Goal: Navigation & Orientation: Find specific page/section

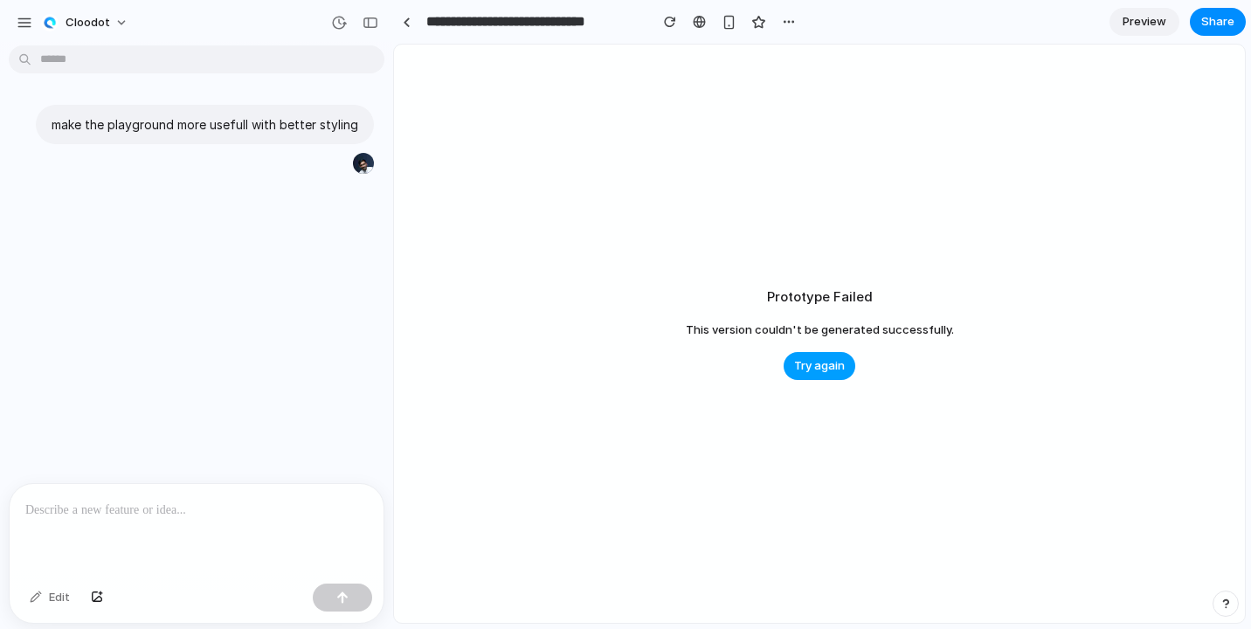
click at [834, 370] on span "Try again" at bounding box center [819, 365] width 51 height 17
click at [818, 353] on button "Try again" at bounding box center [820, 366] width 72 height 28
click at [405, 15] on link at bounding box center [406, 22] width 26 height 26
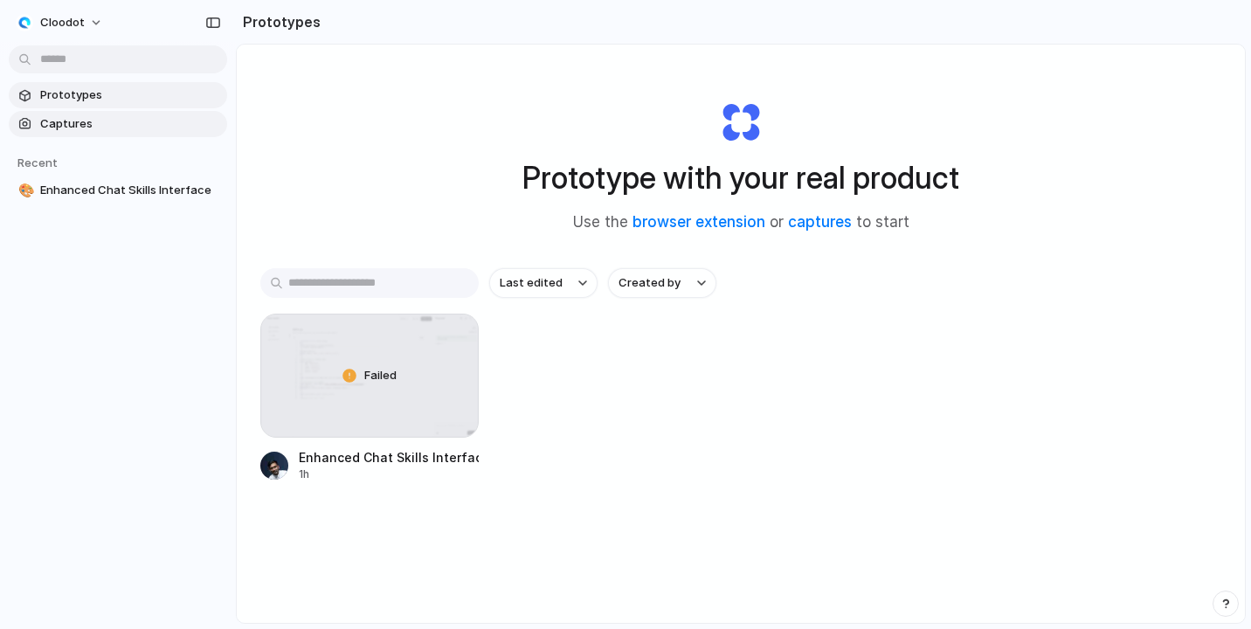
click at [117, 126] on span "Captures" at bounding box center [130, 123] width 180 height 17
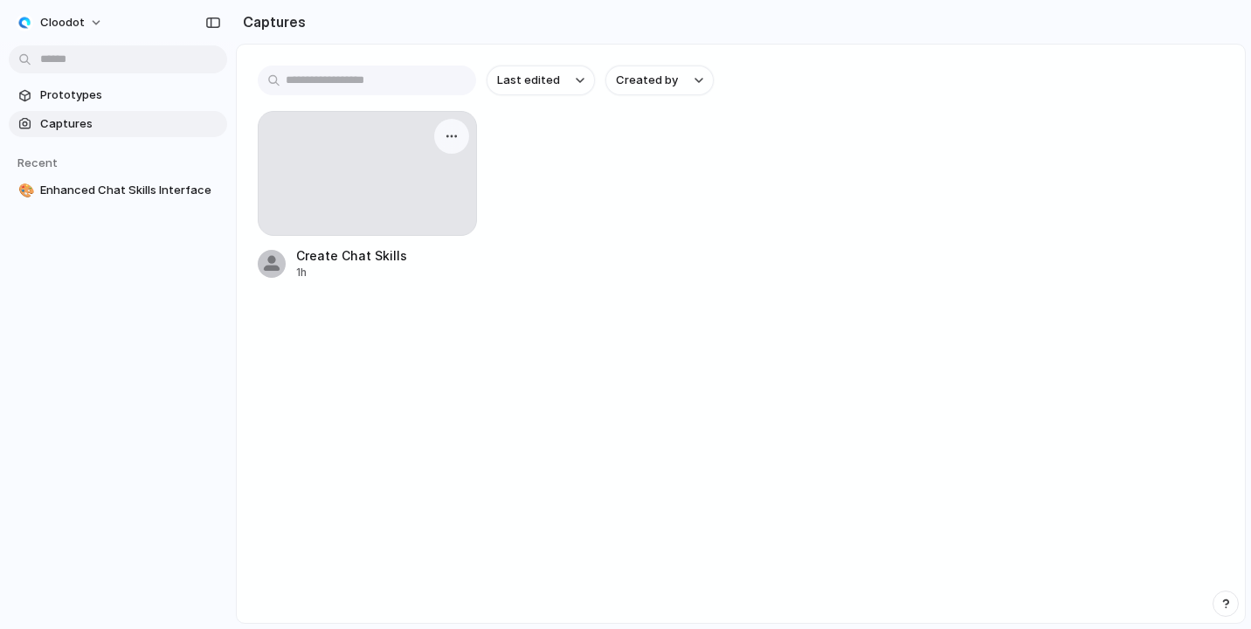
click at [397, 182] on div at bounding box center [367, 173] width 219 height 125
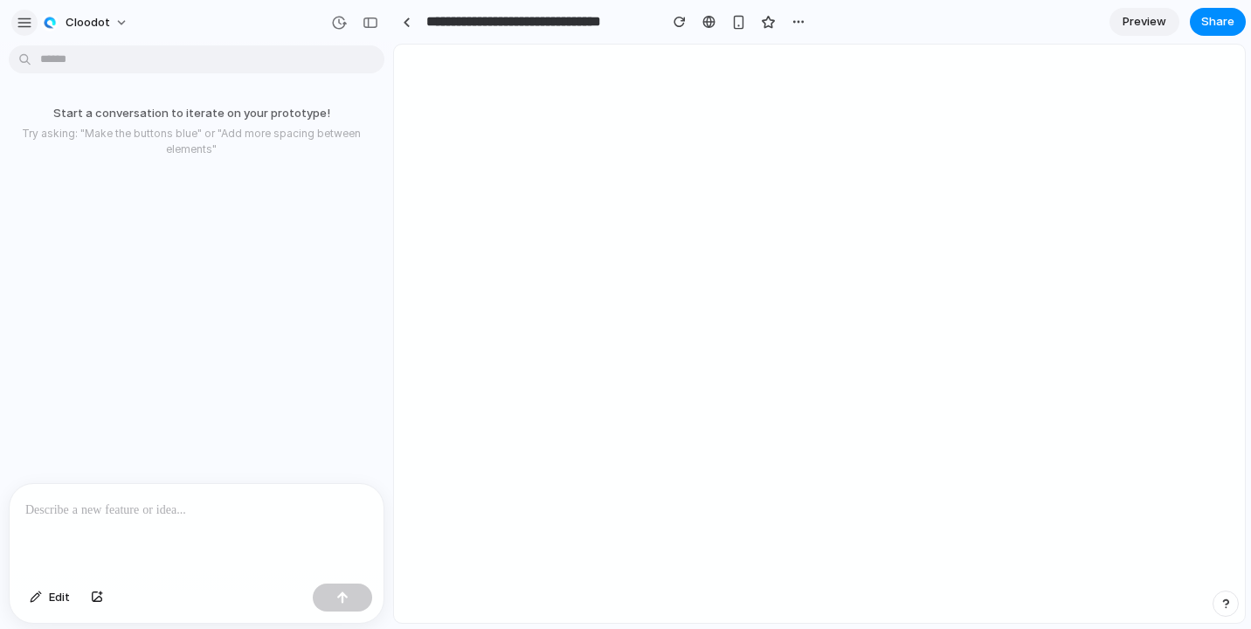
click at [23, 27] on div "button" at bounding box center [25, 23] width 16 height 16
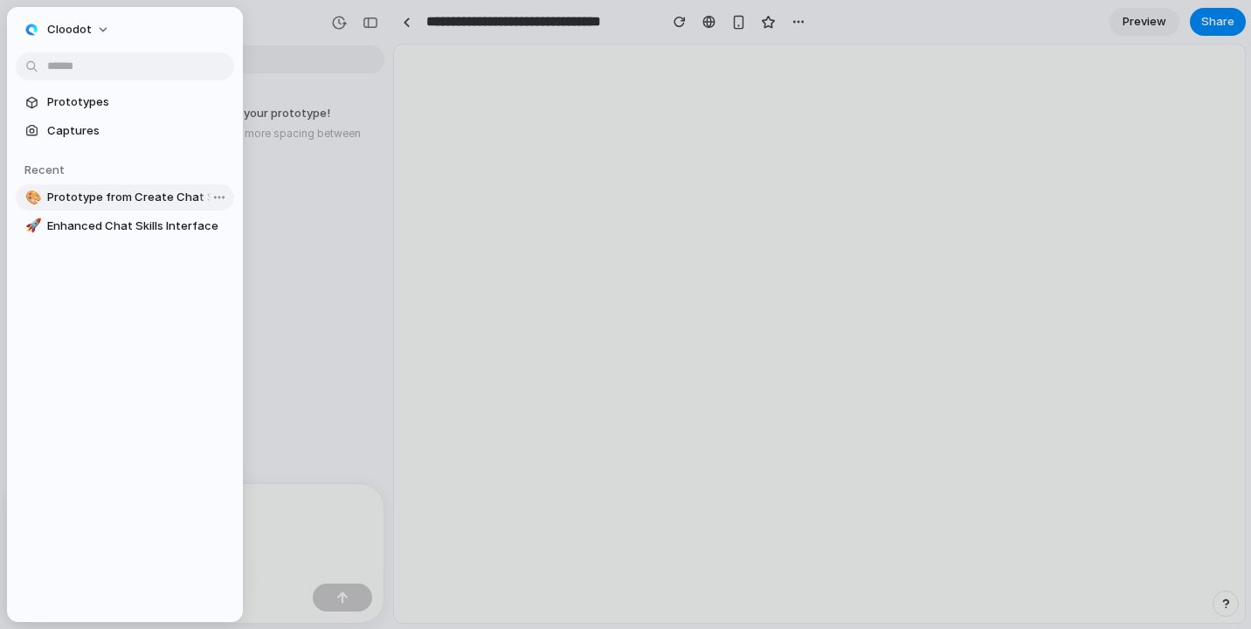
click at [91, 204] on span "Prototype from Create Chat Skills" at bounding box center [137, 197] width 180 height 17
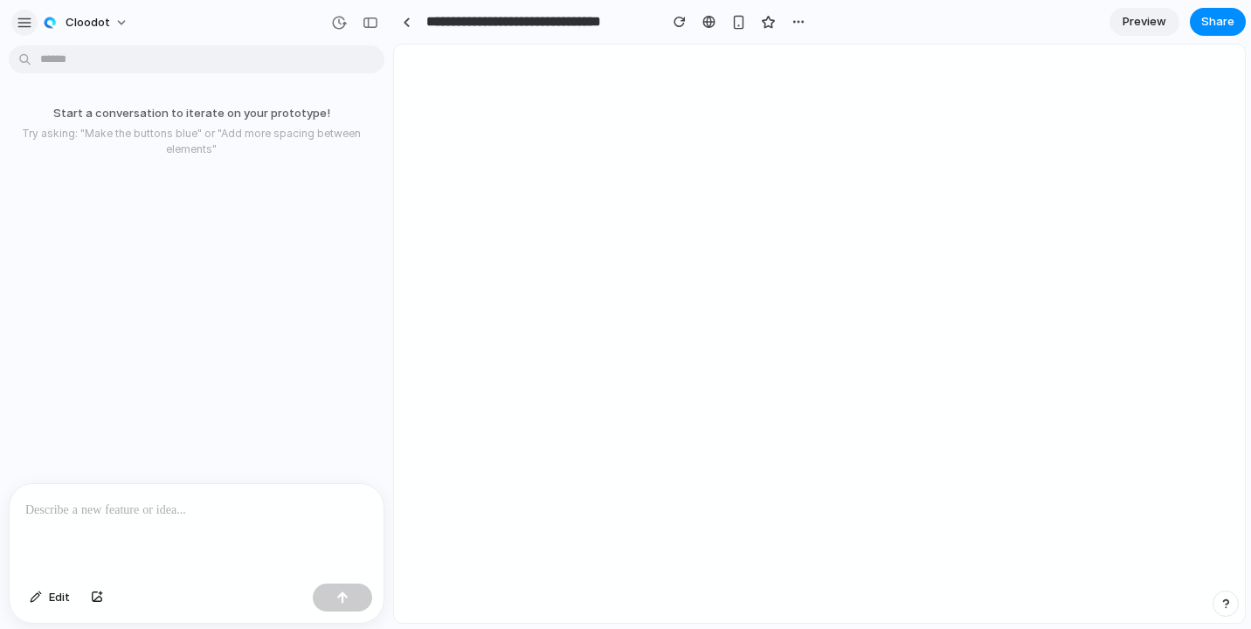
click at [30, 22] on div "button" at bounding box center [25, 23] width 16 height 16
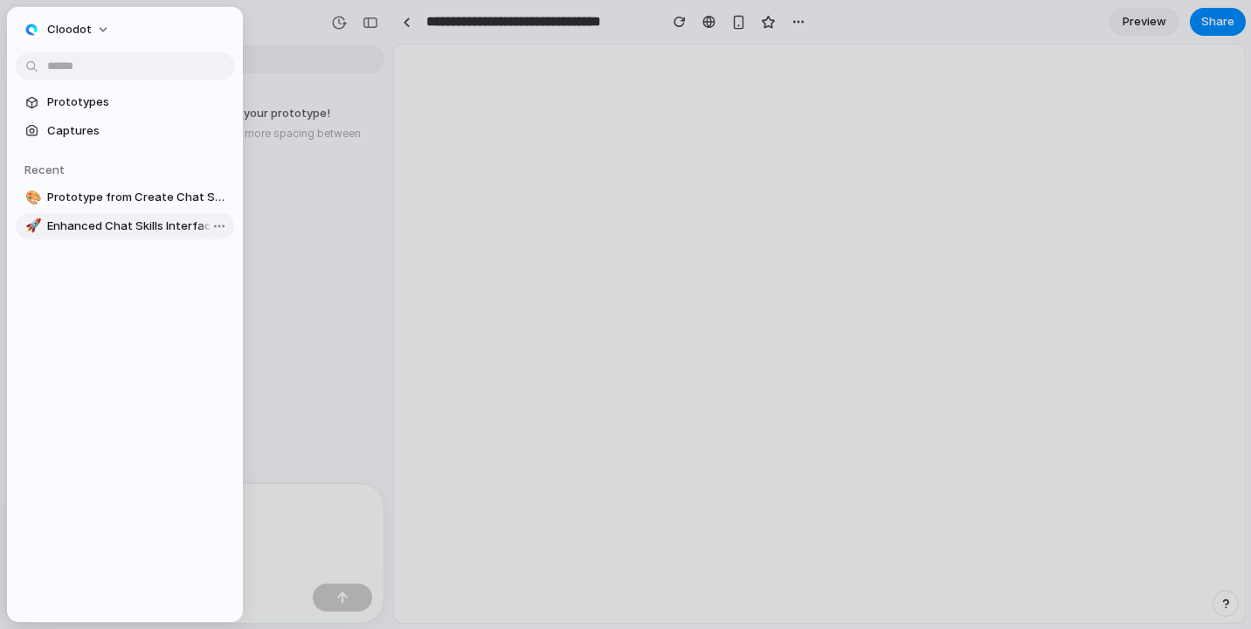
click at [118, 230] on span "Enhanced Chat Skills Interface" at bounding box center [137, 226] width 180 height 17
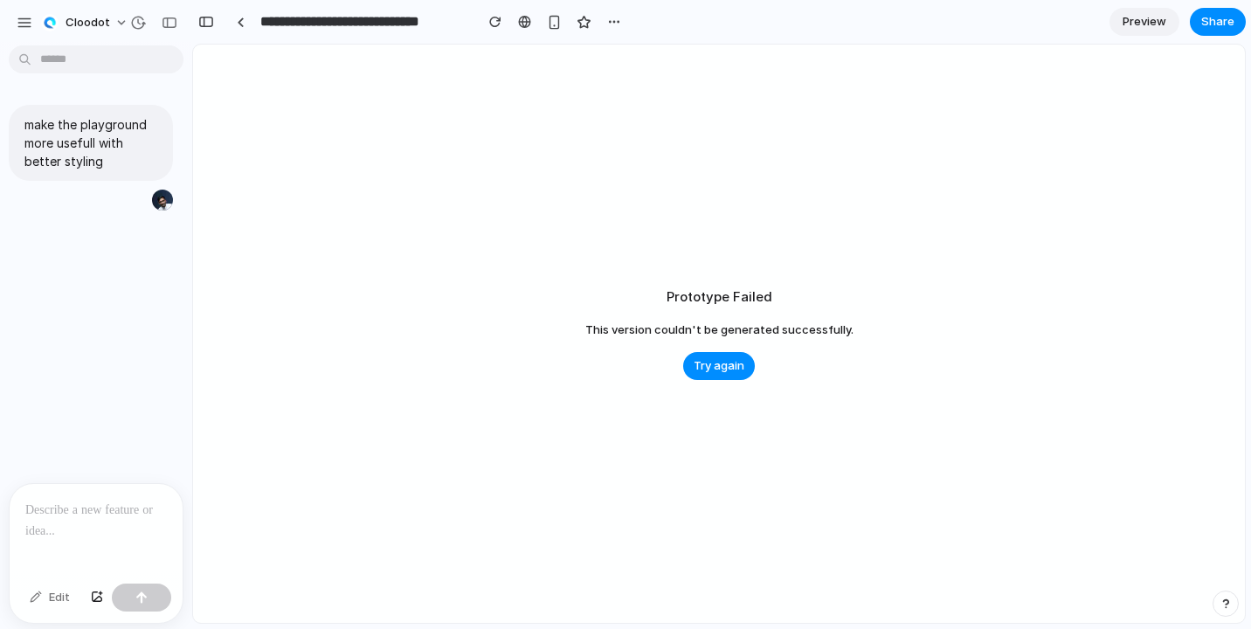
click at [15, 30] on div at bounding box center [8, 314] width 16 height 629
click at [24, 21] on div "button" at bounding box center [25, 23] width 16 height 16
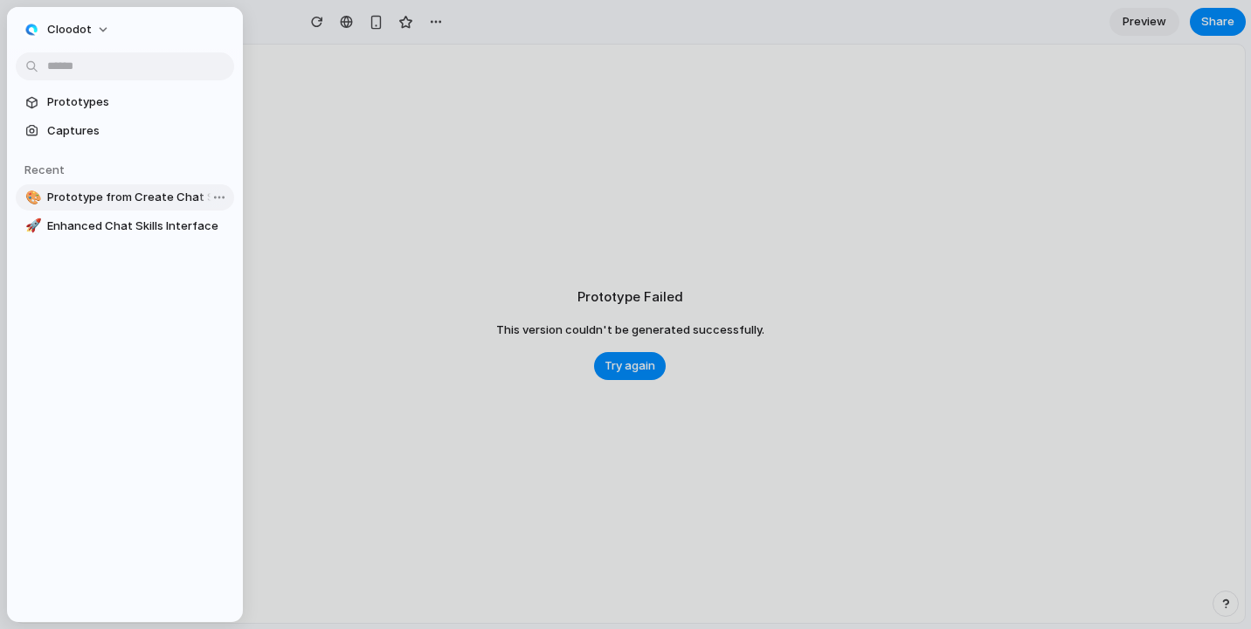
click at [99, 204] on span "Prototype from Create Chat Skills" at bounding box center [137, 197] width 180 height 17
type input "**********"
